Goal: Information Seeking & Learning: Learn about a topic

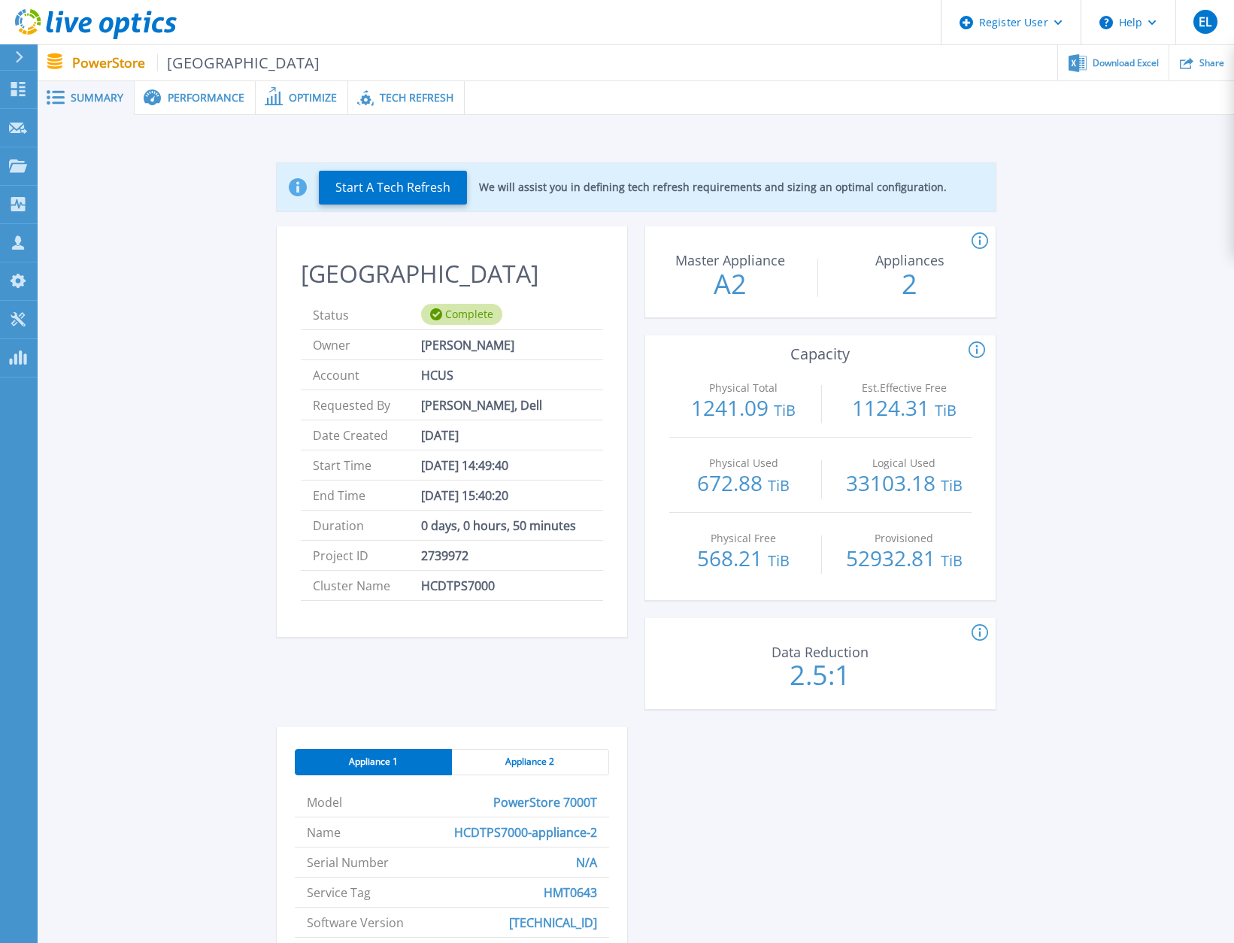
click at [180, 95] on span "Performance" at bounding box center [206, 97] width 77 height 11
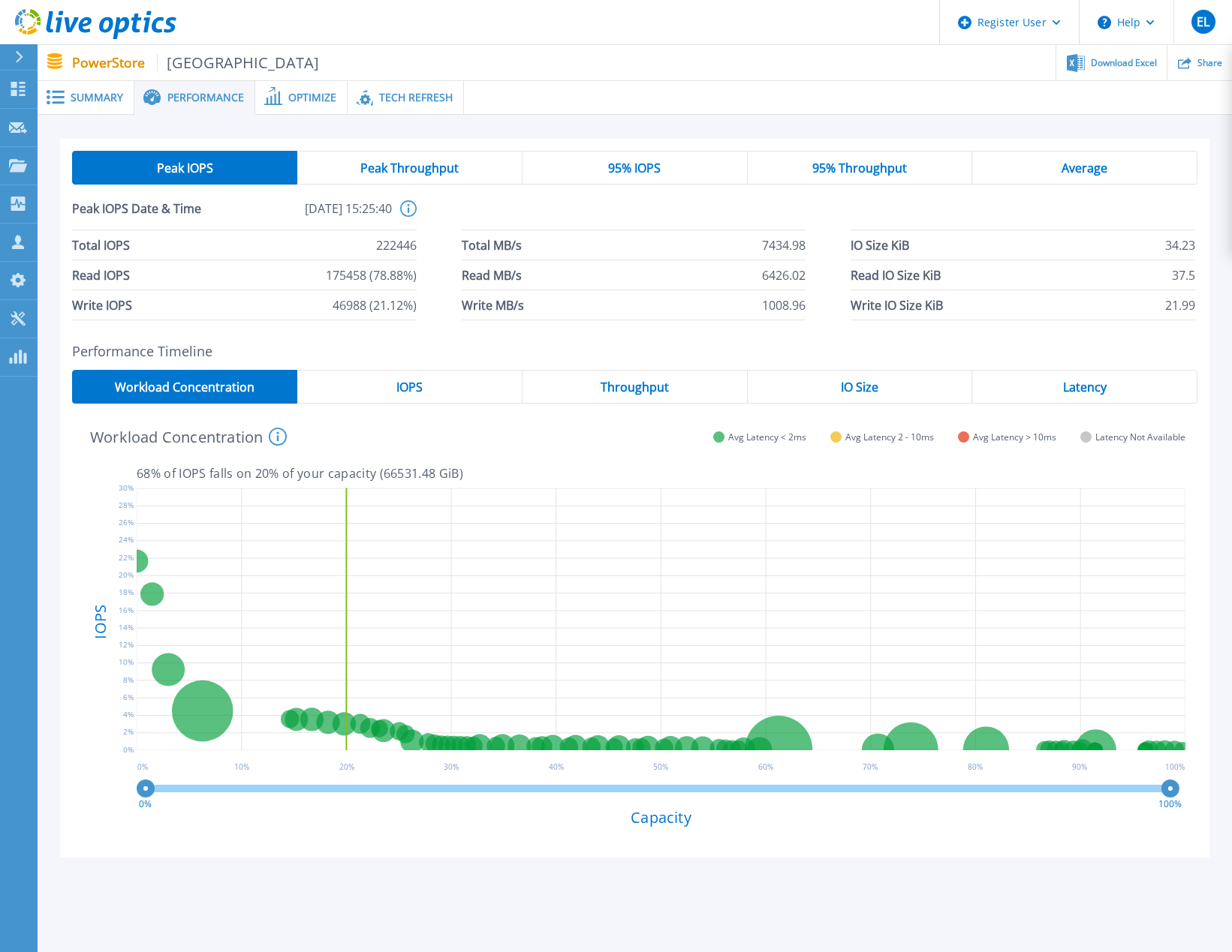
click at [95, 109] on div "Summary" at bounding box center [86, 98] width 97 height 34
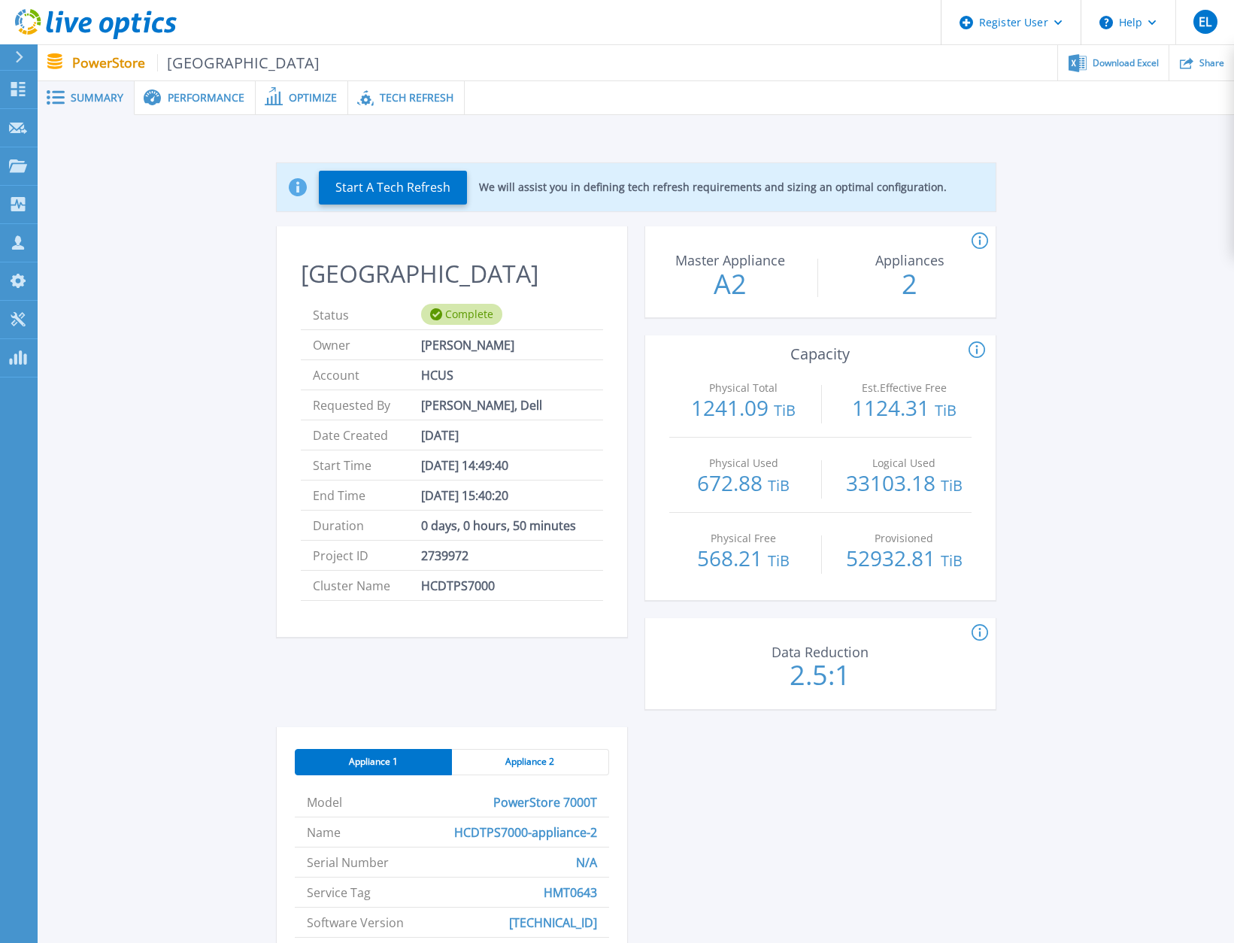
click at [165, 102] on span at bounding box center [151, 97] width 33 height 17
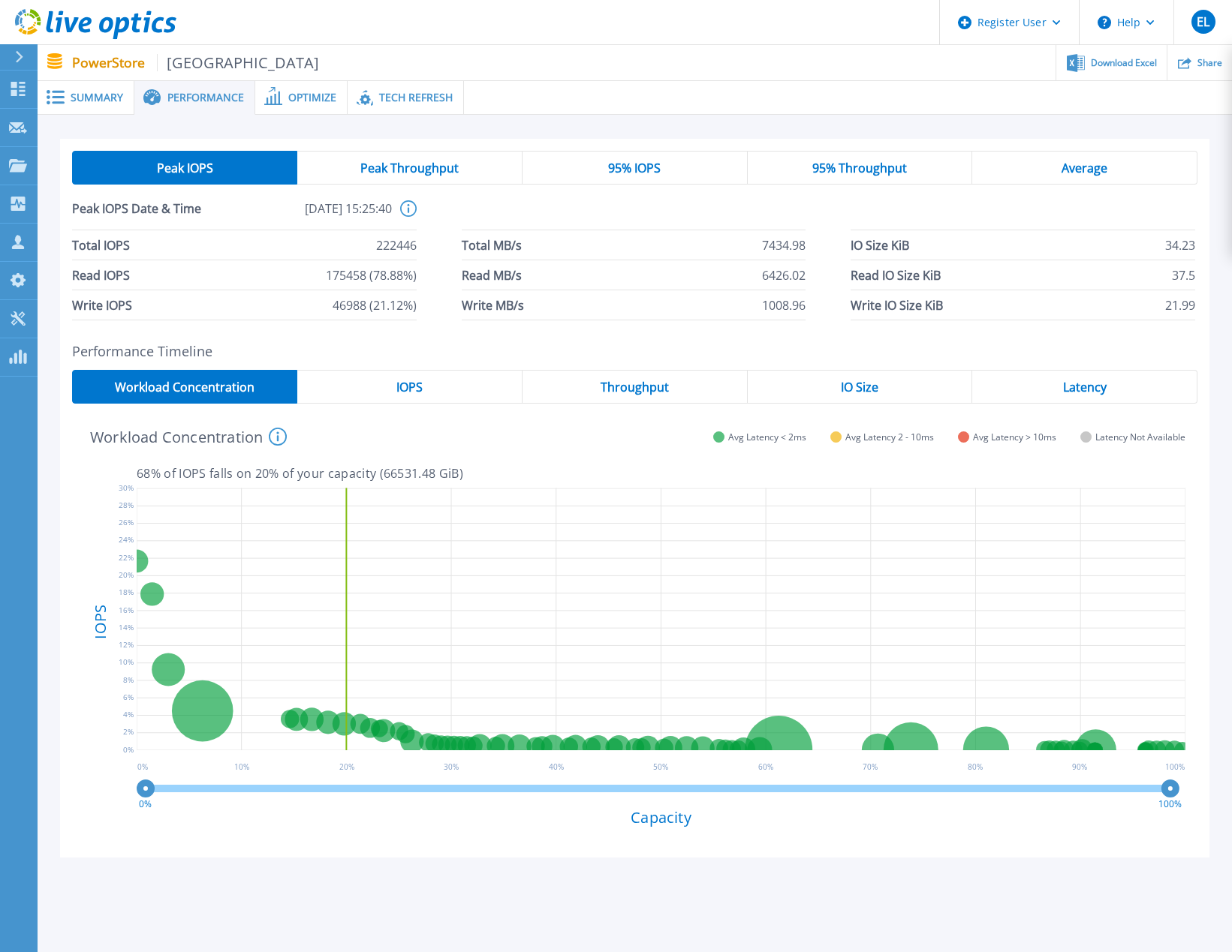
click at [395, 366] on div "Performance Timeline Workload Concentration IOPS Throughput IO Size Latency 68 …" at bounding box center [634, 601] width 1149 height 515
click at [394, 379] on div "IOPS" at bounding box center [410, 387] width 226 height 34
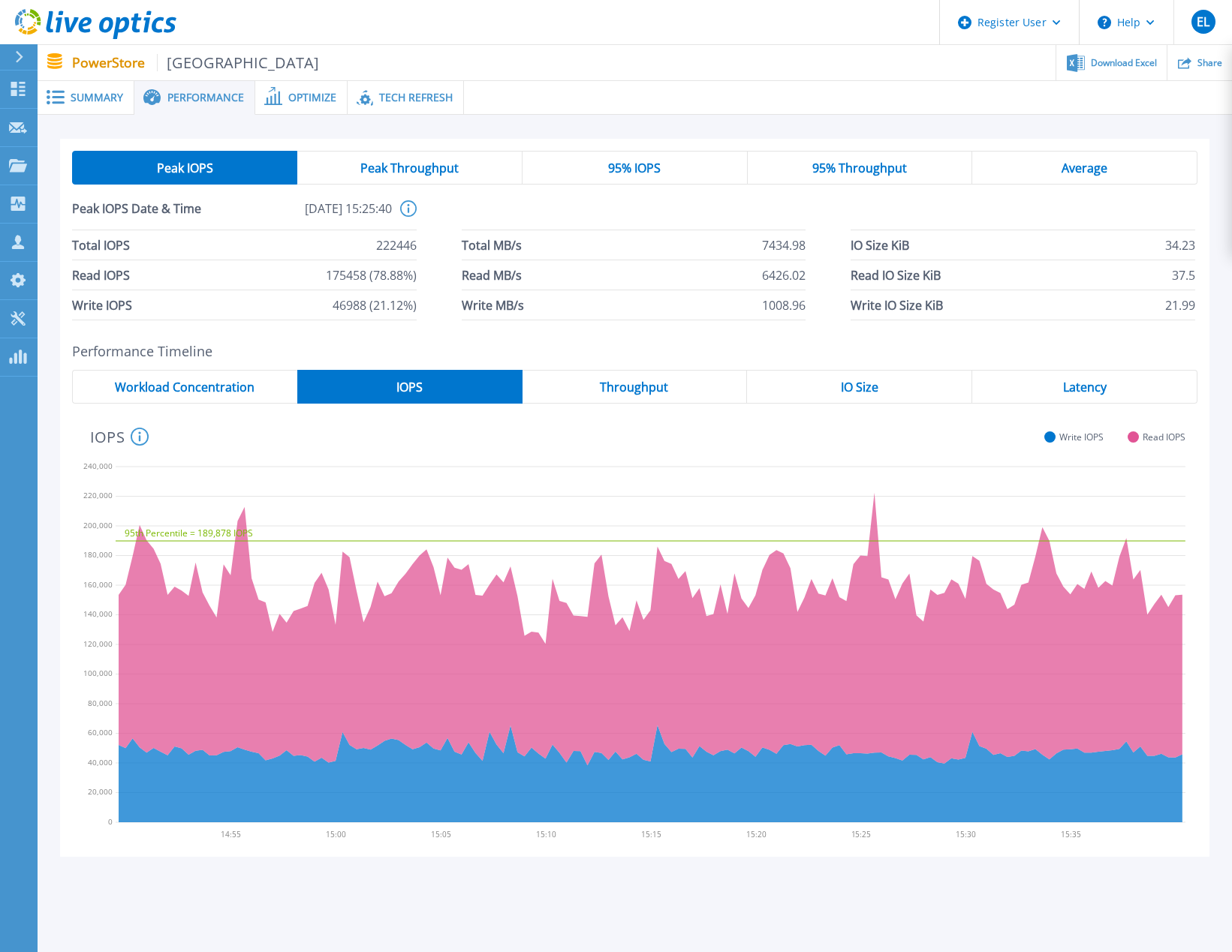
click at [625, 382] on span "Throughput" at bounding box center [634, 387] width 68 height 12
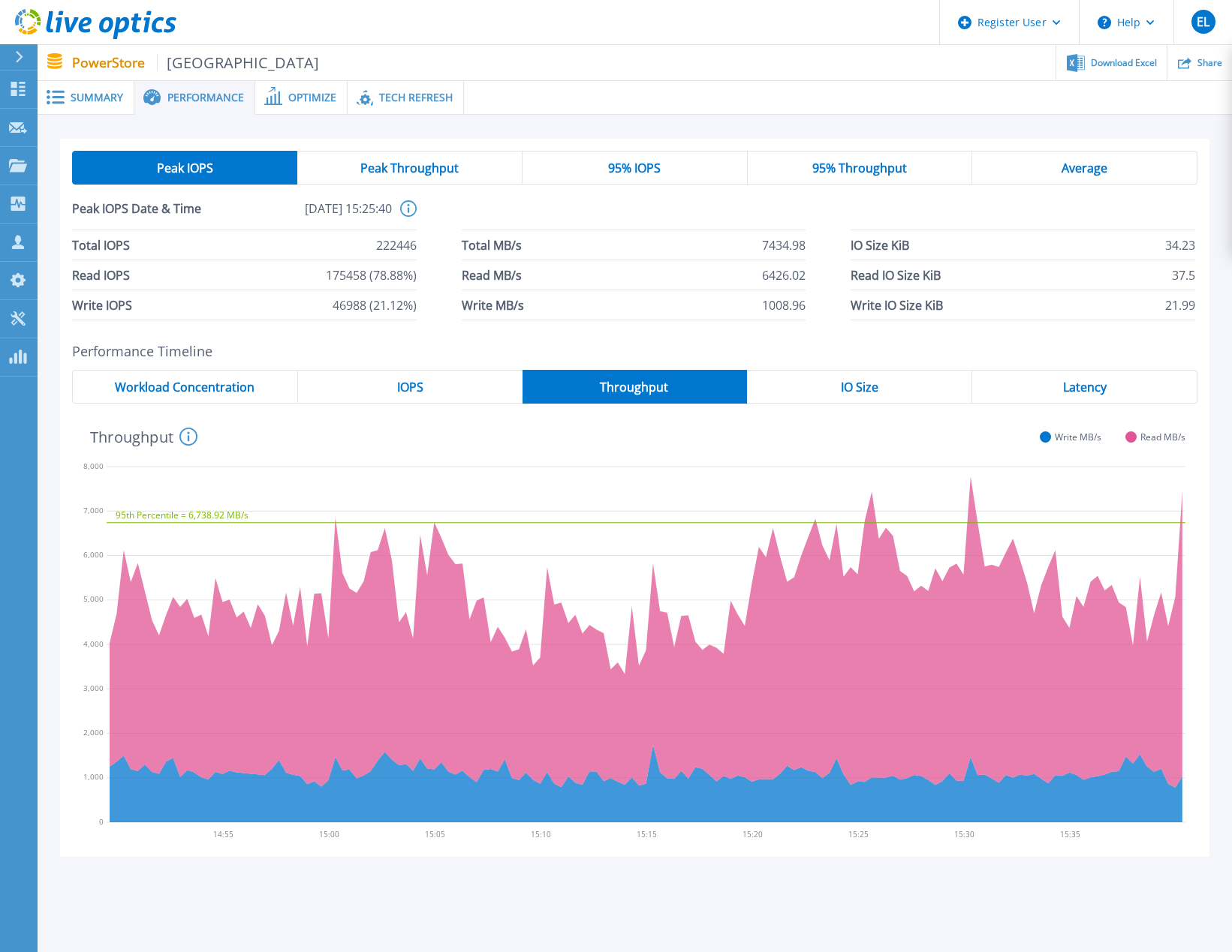
click at [397, 381] on span "IOPS" at bounding box center [410, 387] width 26 height 12
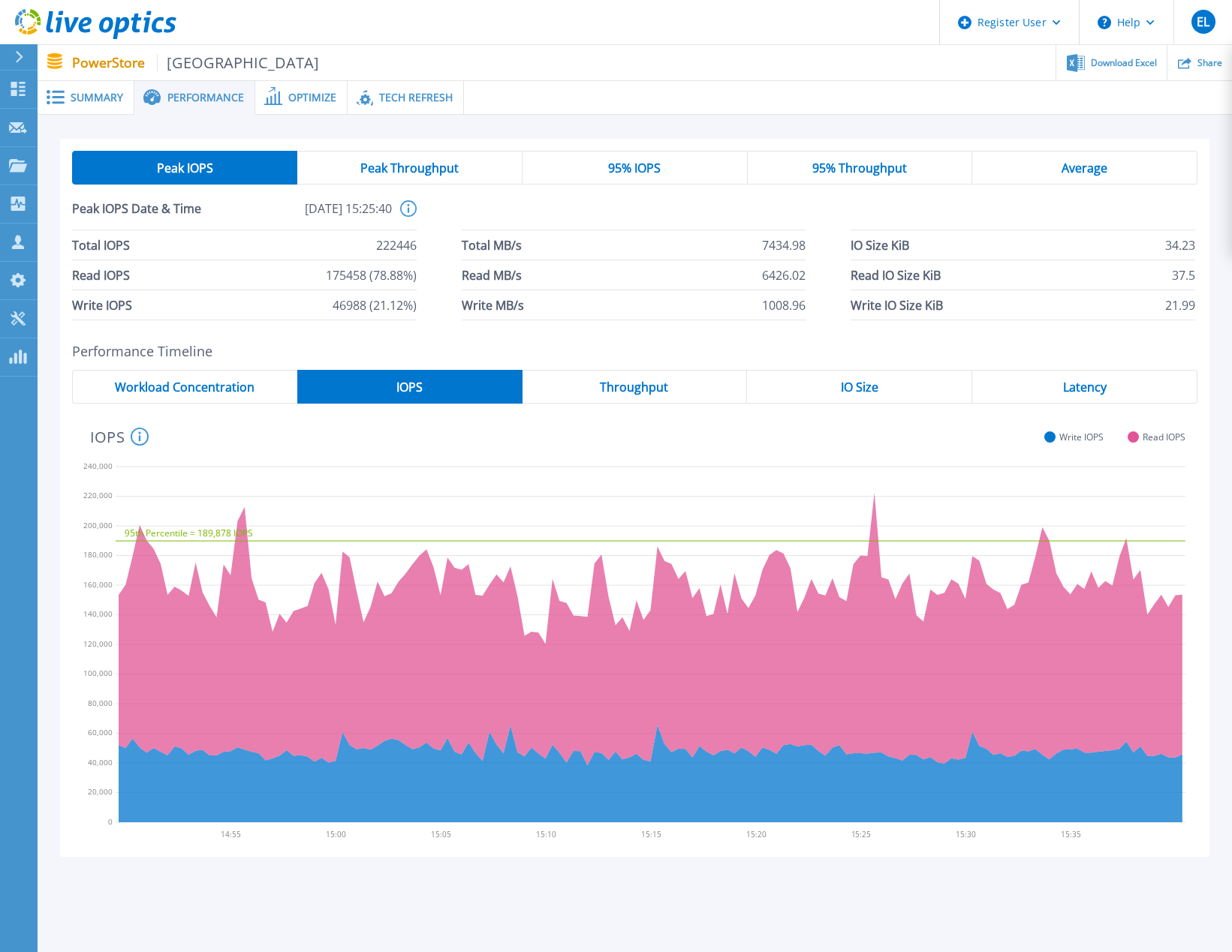
click at [819, 388] on div "IO Size" at bounding box center [860, 387] width 226 height 34
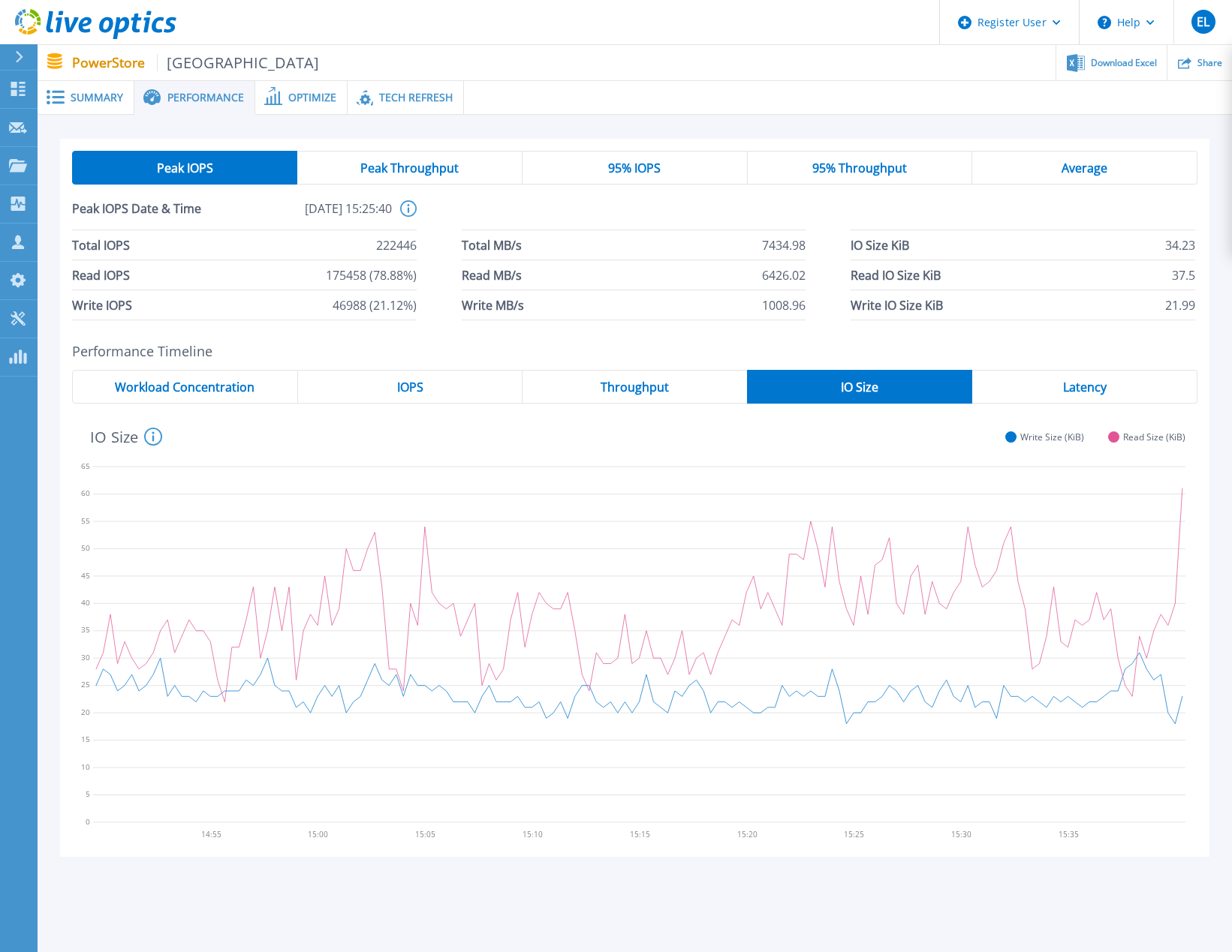
click at [1089, 387] on span "Latency" at bounding box center [1085, 387] width 44 height 12
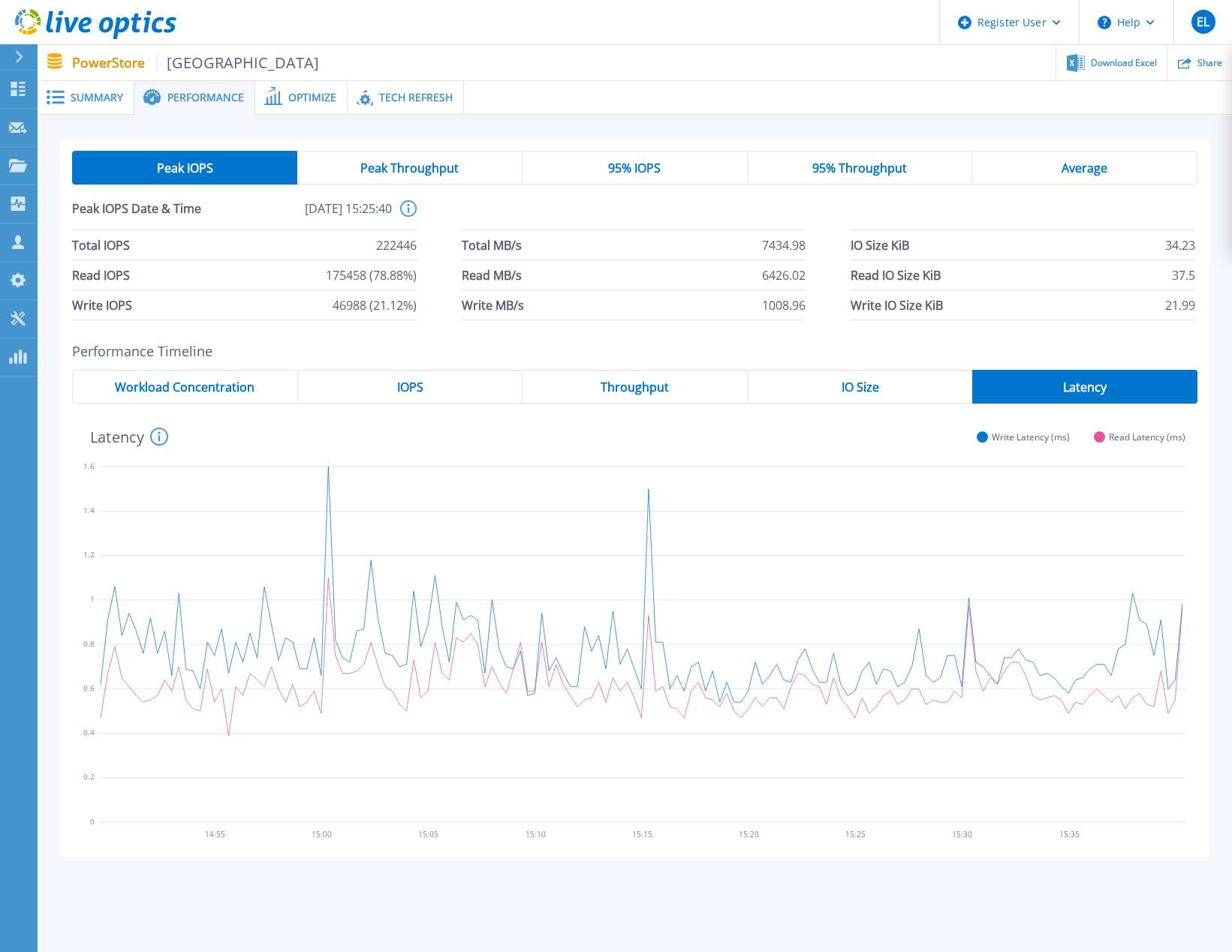
drag, startPoint x: 1089, startPoint y: 387, endPoint x: 991, endPoint y: 350, distance: 104.8
click at [993, 352] on h2 "Performance Timeline" at bounding box center [634, 351] width 1125 height 16
click at [201, 386] on span "Workload Concentration" at bounding box center [185, 387] width 140 height 12
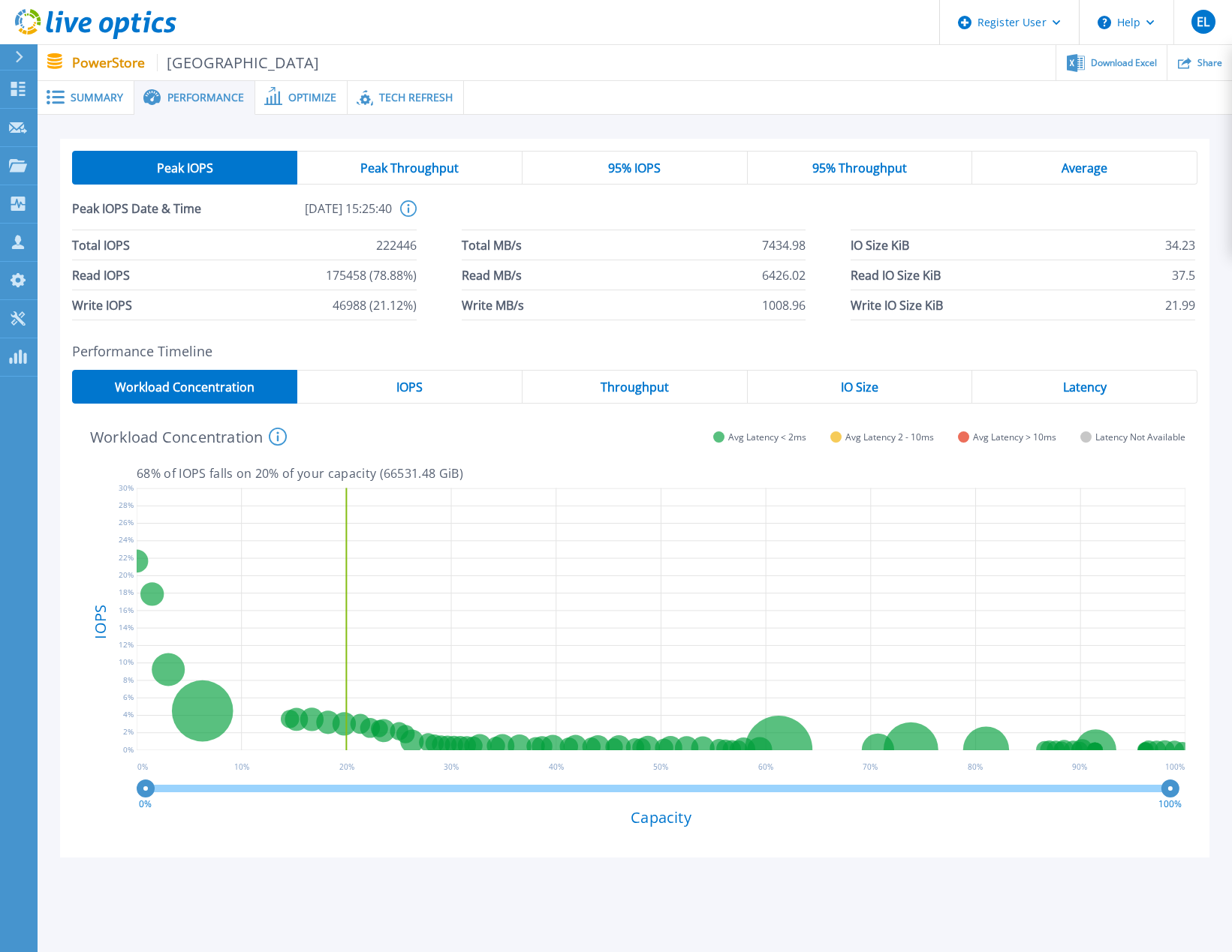
click at [310, 101] on span "Optimize" at bounding box center [312, 97] width 48 height 11
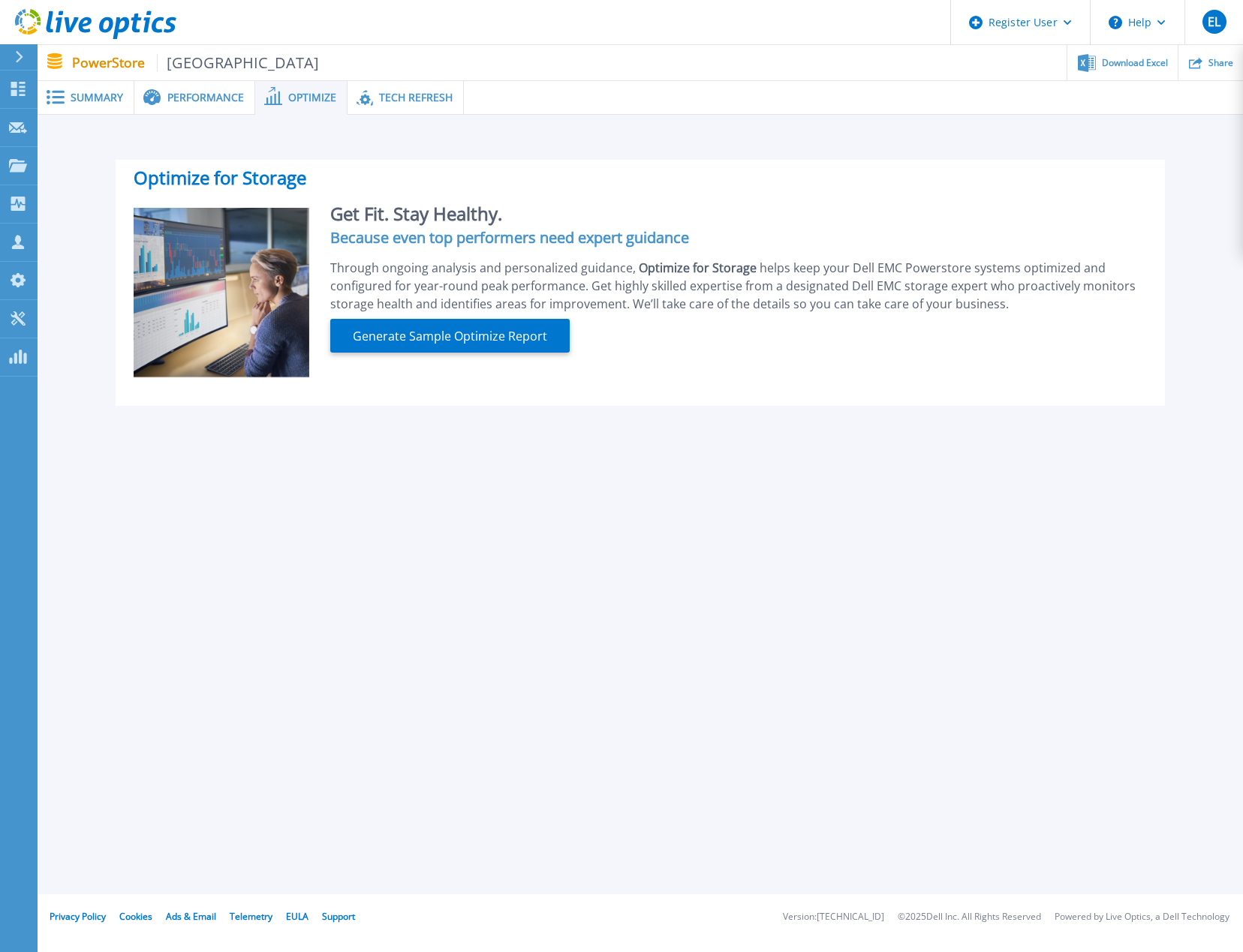
click at [523, 87] on div at bounding box center [854, 98] width 779 height 34
click at [464, 95] on div at bounding box center [854, 98] width 779 height 34
click at [418, 97] on span "Tech Refresh" at bounding box center [416, 97] width 74 height 11
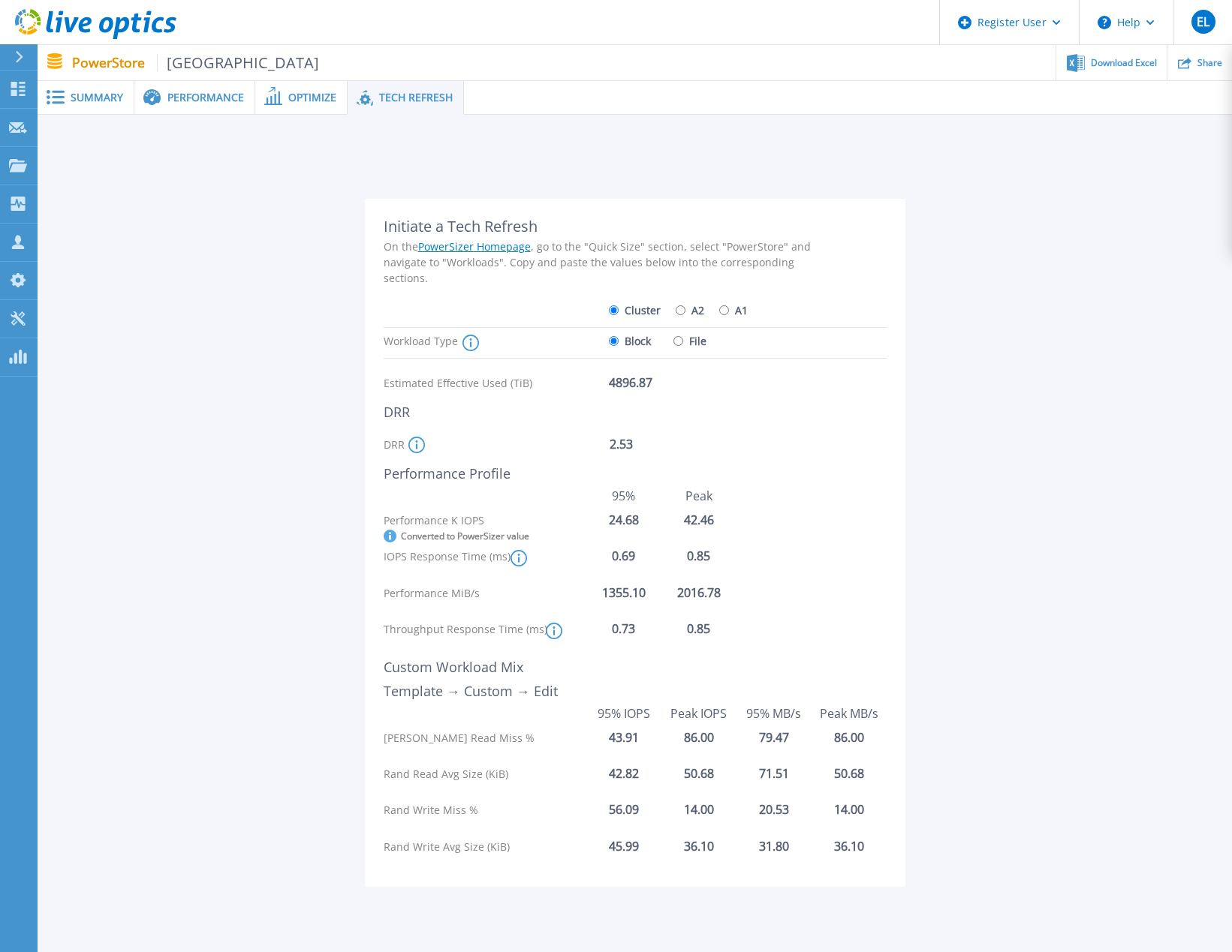
click at [413, 443] on icon at bounding box center [416, 445] width 17 height 17
click at [265, 437] on div "Initiate a Tech Refresh On the PowerSizer Homepage , go to the "Quick Size" sec…" at bounding box center [634, 537] width 1149 height 724
click at [508, 341] on rect at bounding box center [508, 341] width 8 height 8
click at [89, 95] on span "Summary" at bounding box center [97, 97] width 53 height 11
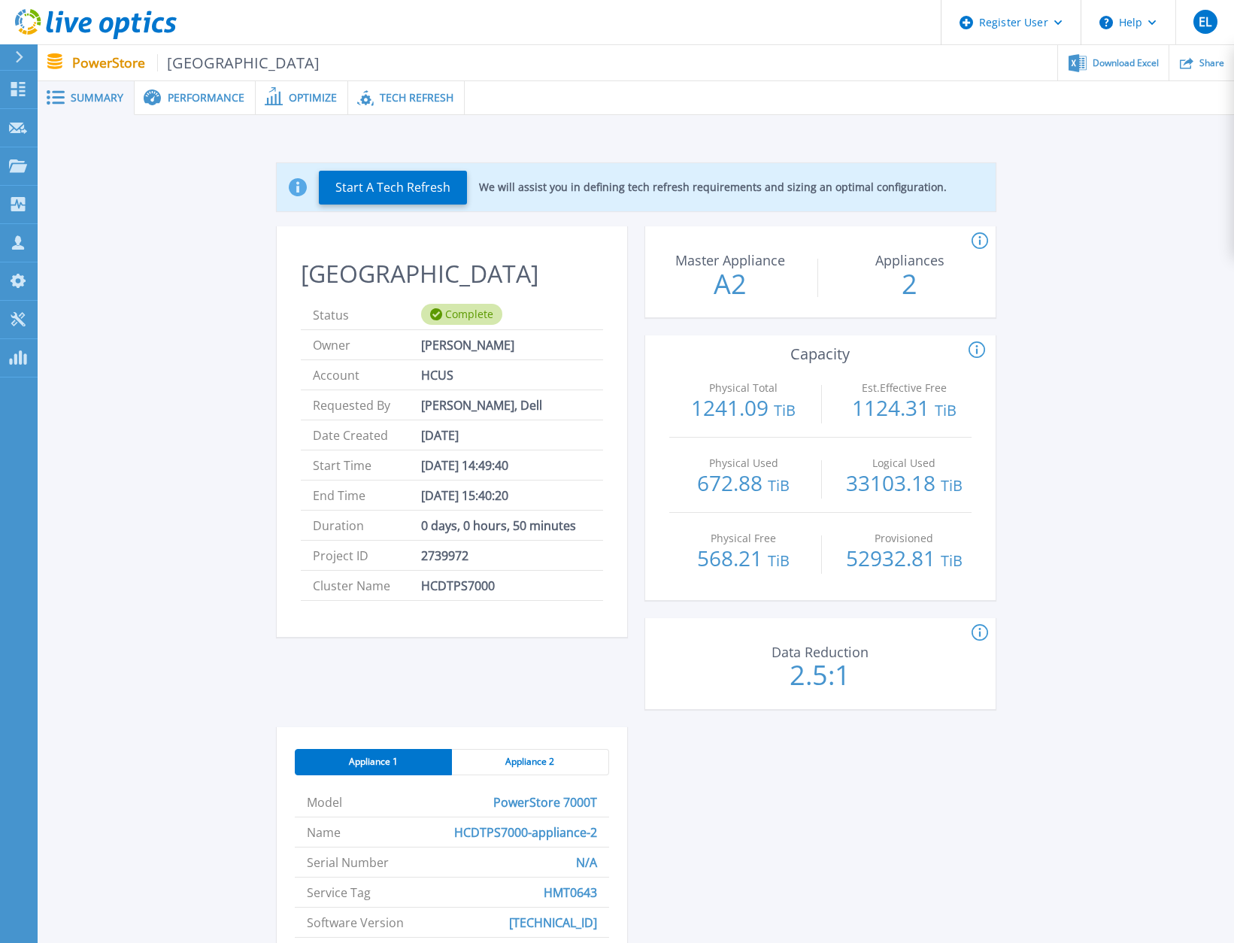
click at [977, 632] on icon at bounding box center [979, 633] width 17 height 18
click at [806, 684] on p "2.5:1" at bounding box center [820, 675] width 168 height 27
